Goal: Browse casually: Explore the website without a specific task or goal

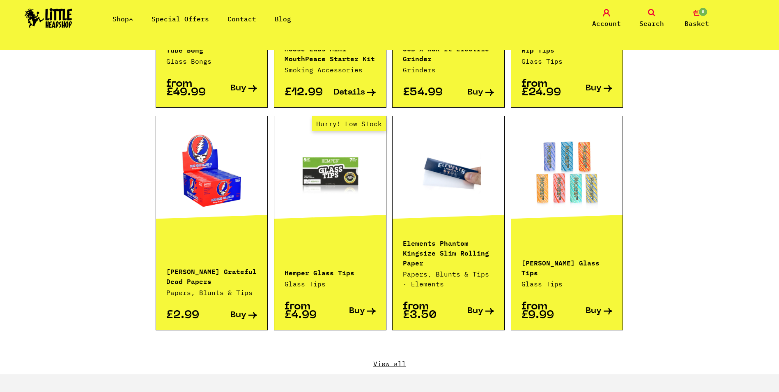
scroll to position [739, 0]
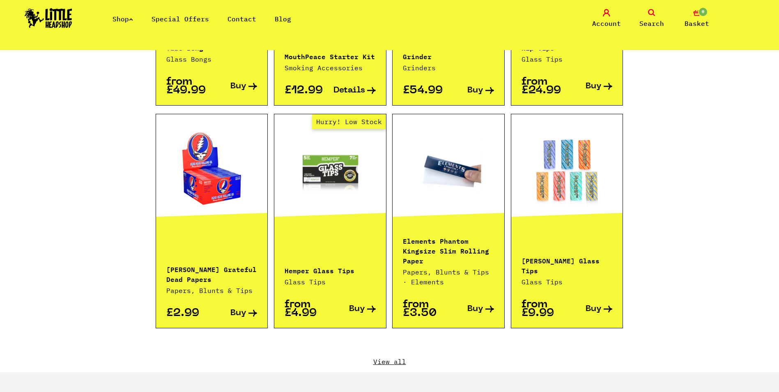
click at [403, 357] on link "View all" at bounding box center [390, 361] width 468 height 9
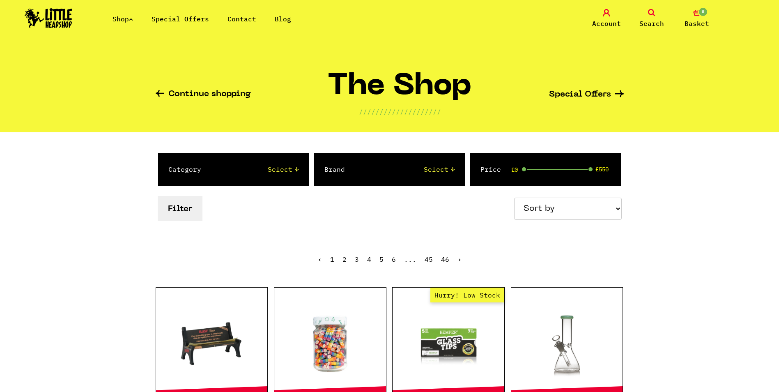
click at [617, 201] on select "Sort by Price - Low to High Price - High to Low Newest Products" at bounding box center [568, 209] width 108 height 22
select select "newest"
click at [515, 198] on select "Sort by Price - Low to High Price - High to Low Newest Products" at bounding box center [568, 209] width 108 height 22
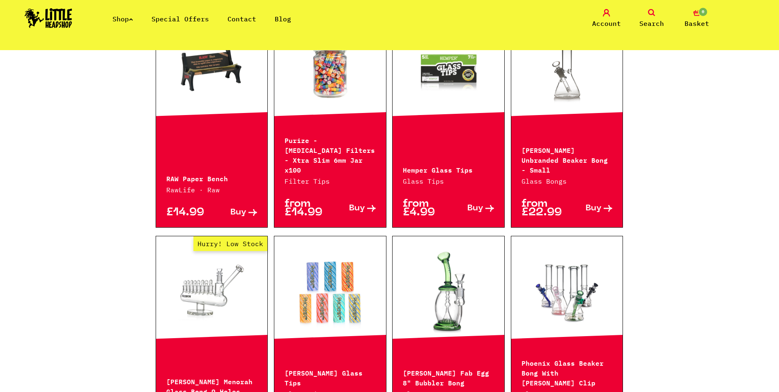
scroll to position [288, 0]
